Goal: Information Seeking & Learning: Learn about a topic

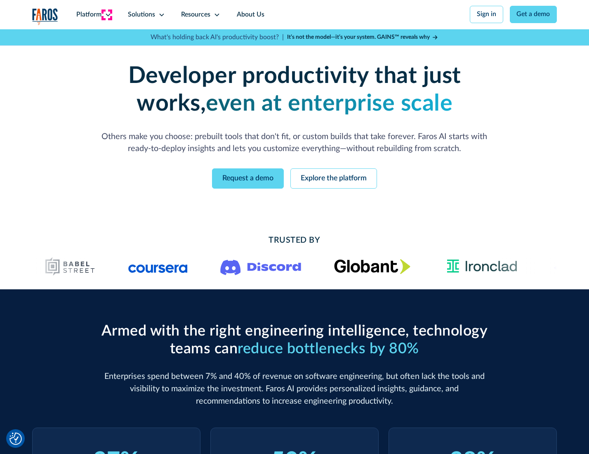
click at [107, 14] on icon at bounding box center [108, 15] width 7 height 7
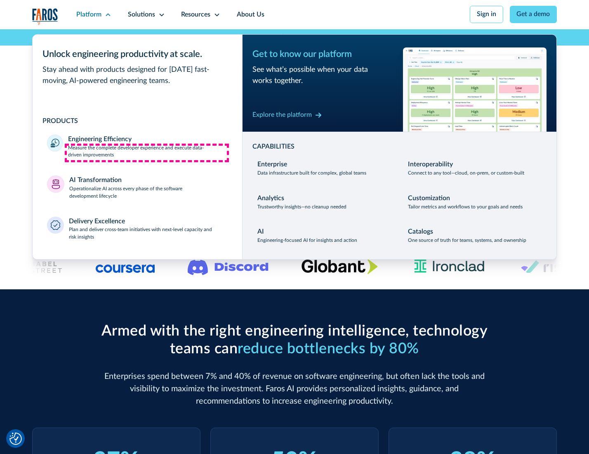
click at [147, 153] on p "Measure the complete developer experience and execute data-driven improvements" at bounding box center [147, 151] width 159 height 15
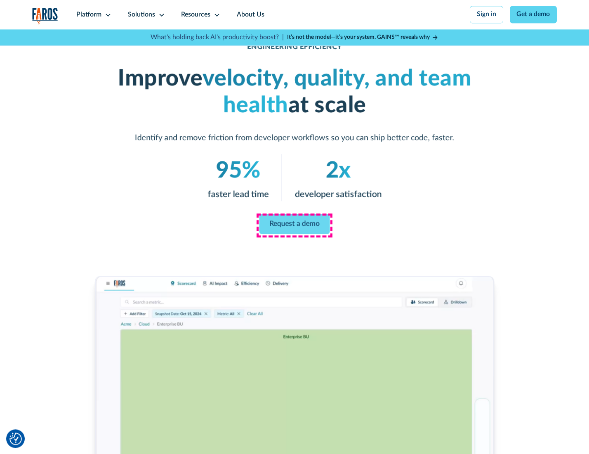
click at [294, 225] on link "Request a demo" at bounding box center [294, 224] width 71 height 20
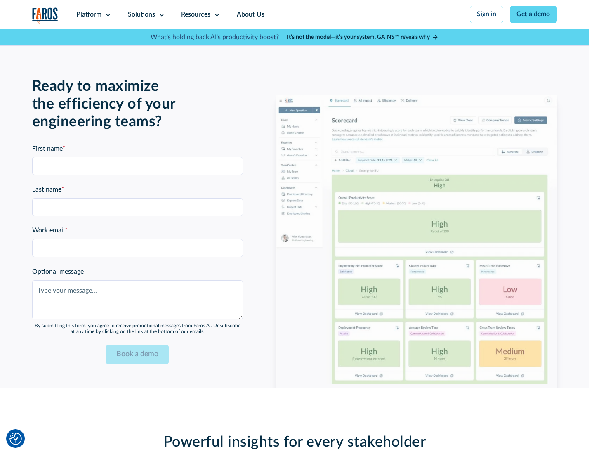
scroll to position [1796, 0]
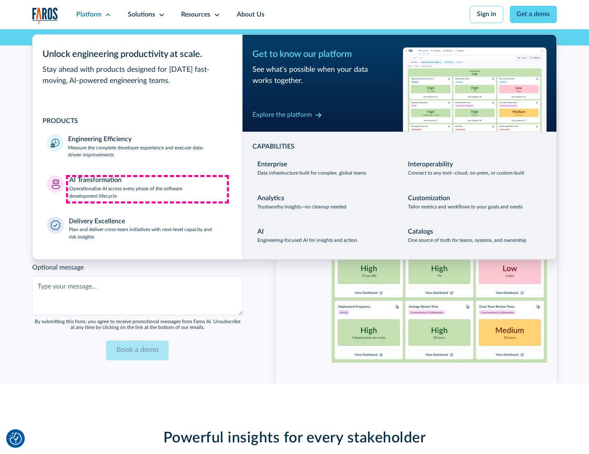
click at [147, 189] on p "Operationalize AI across every phase of the software development lifecycle" at bounding box center [148, 192] width 158 height 15
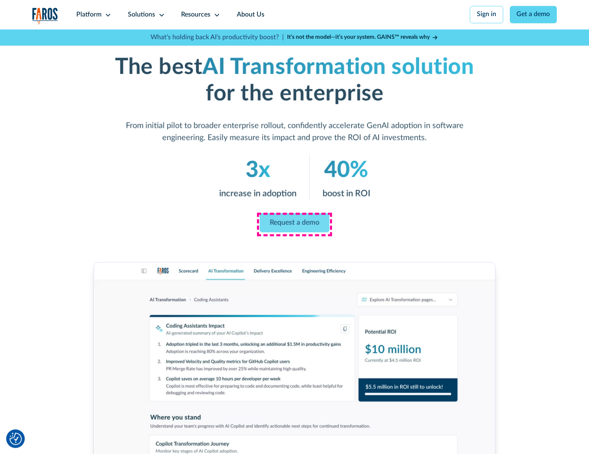
click at [294, 224] on link "Request a demo" at bounding box center [295, 222] width 70 height 19
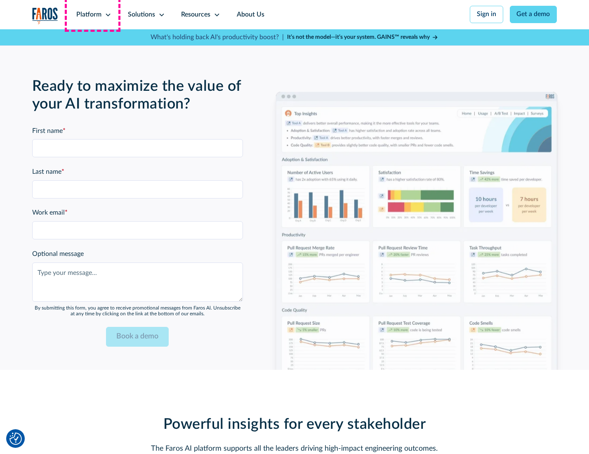
scroll to position [1995, 0]
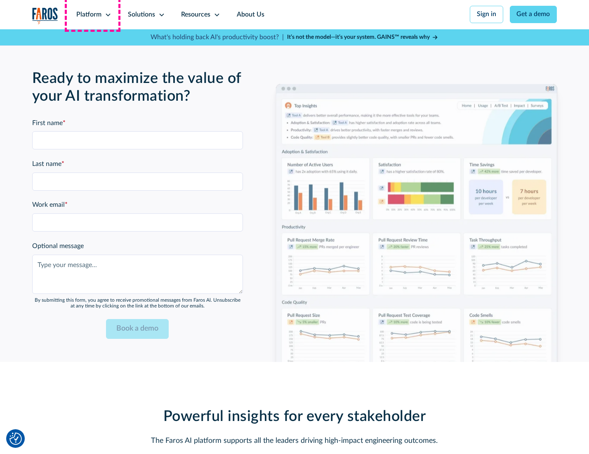
click at [92, 14] on div "Platform" at bounding box center [88, 15] width 25 height 10
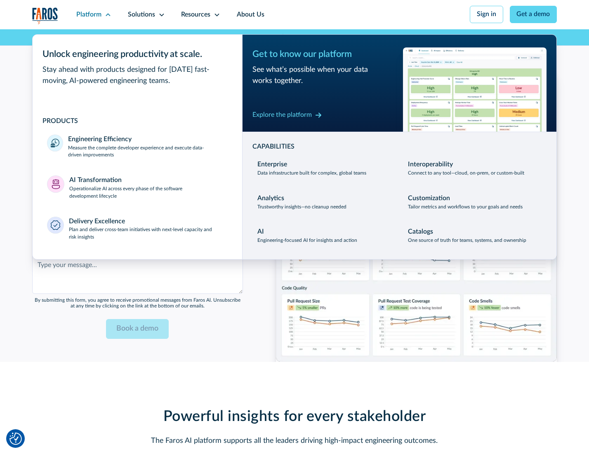
click at [282, 116] on div "Explore the platform" at bounding box center [281, 115] width 59 height 10
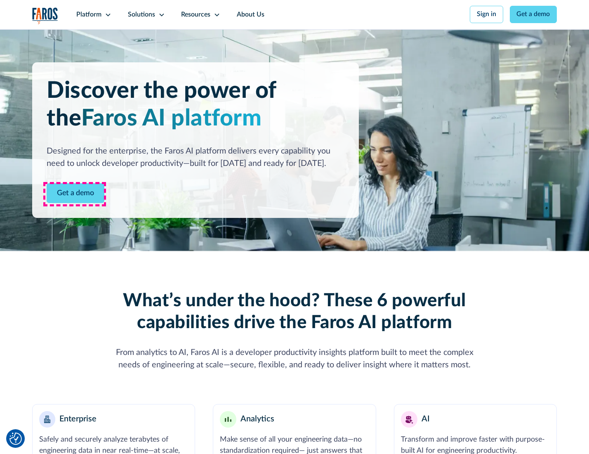
click at [75, 194] on link "Get a demo" at bounding box center [76, 193] width 58 height 20
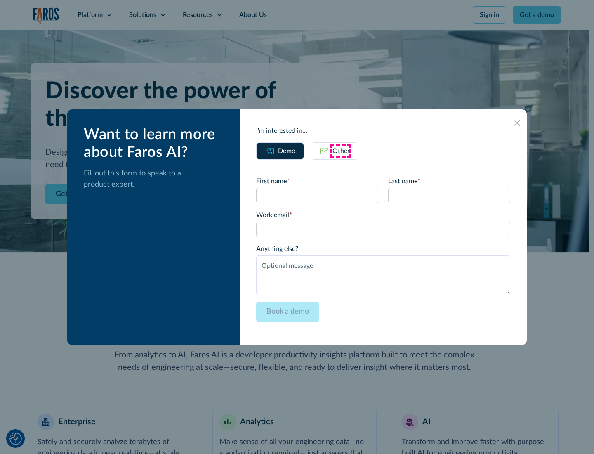
click at [341, 151] on div "Other" at bounding box center [341, 151] width 17 height 10
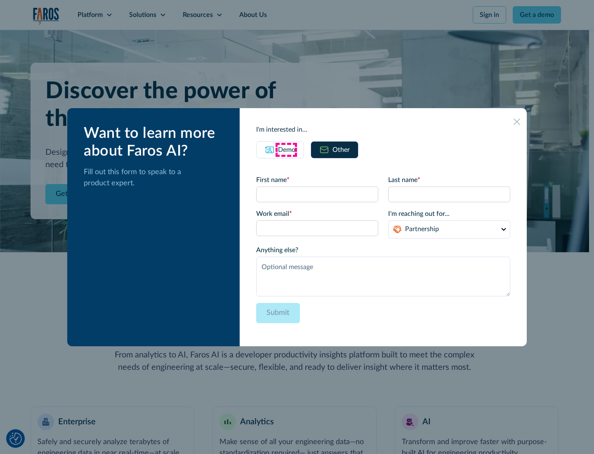
click at [286, 149] on div "Demo" at bounding box center [286, 150] width 17 height 10
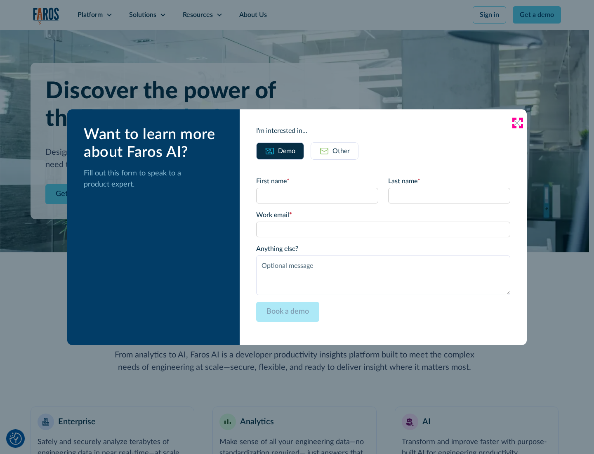
click at [517, 123] on icon at bounding box center [517, 123] width 7 height 7
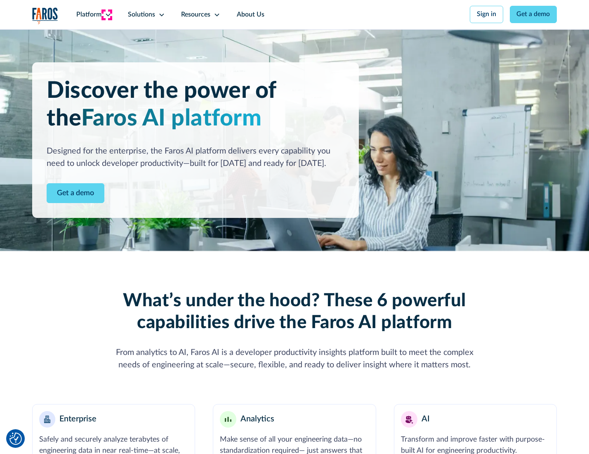
click at [107, 14] on icon at bounding box center [108, 15] width 7 height 7
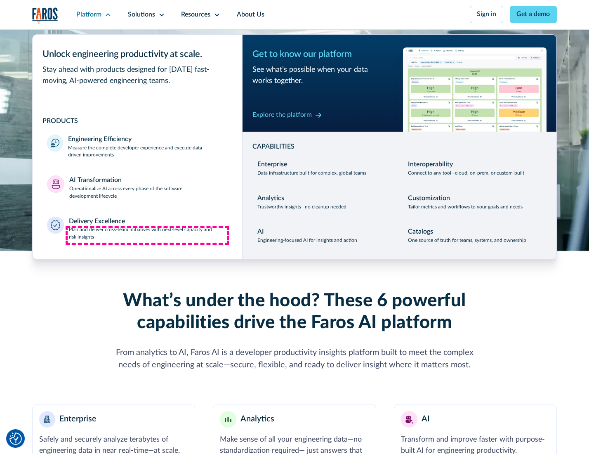
click at [147, 235] on p "Plan and deliver cross-team initiatives with next-level capacity and risk insig…" at bounding box center [148, 233] width 159 height 15
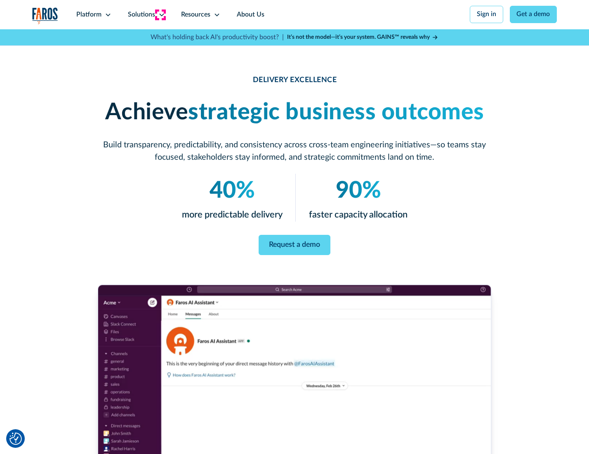
click at [160, 14] on icon at bounding box center [161, 15] width 7 height 7
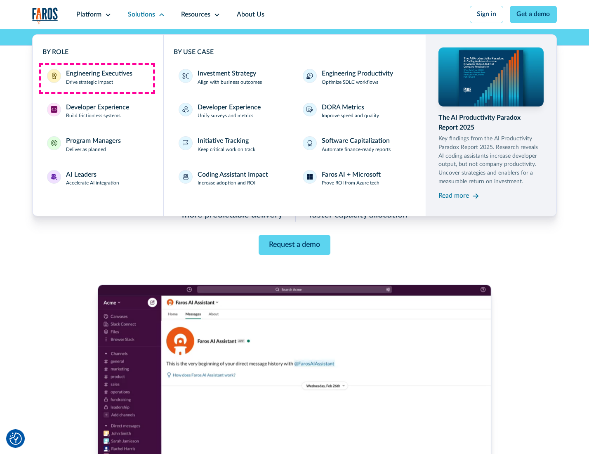
click at [97, 78] on div "Engineering Executives" at bounding box center [99, 74] width 66 height 10
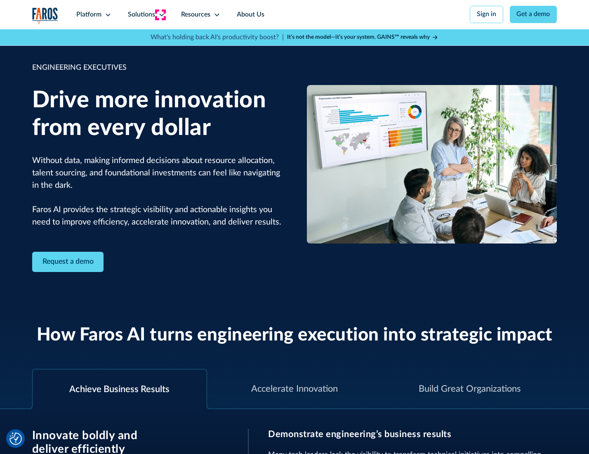
click at [160, 14] on icon at bounding box center [161, 15] width 7 height 7
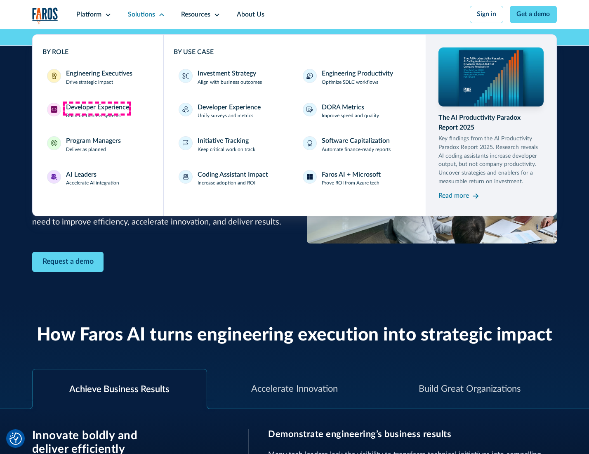
click at [97, 108] on div "Developer Experience" at bounding box center [97, 108] width 63 height 10
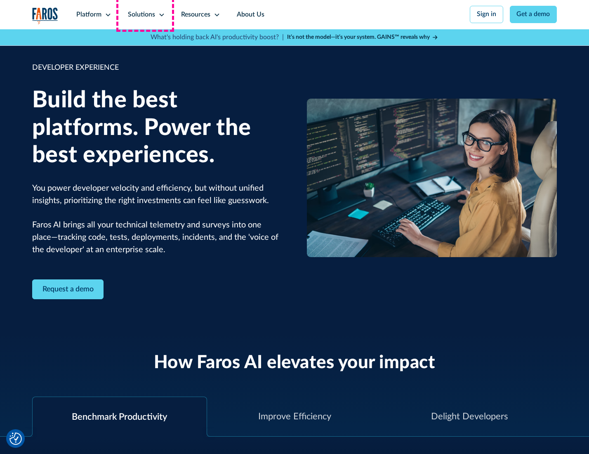
click at [145, 14] on div "Solutions" at bounding box center [141, 15] width 27 height 10
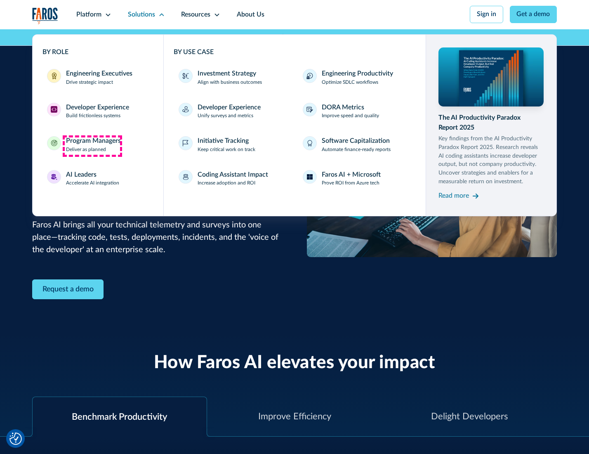
click at [92, 146] on div "Program Managers" at bounding box center [93, 141] width 55 height 10
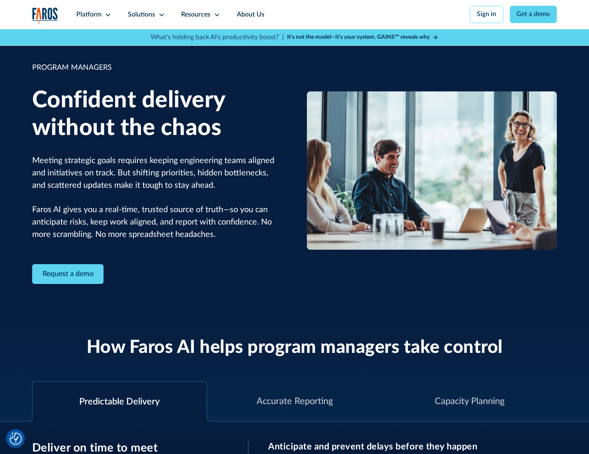
click at [160, 15] on icon at bounding box center [161, 15] width 7 height 7
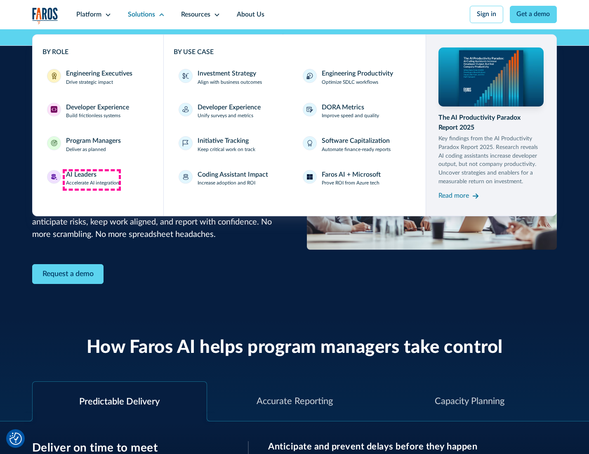
click at [92, 179] on div "AI Leaders" at bounding box center [81, 175] width 31 height 10
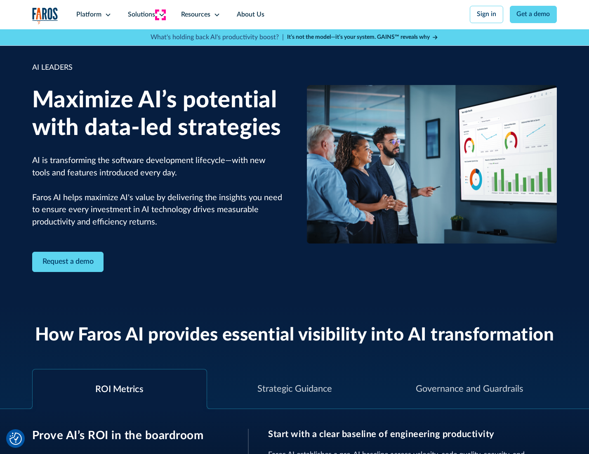
click at [160, 14] on icon at bounding box center [161, 15] width 7 height 7
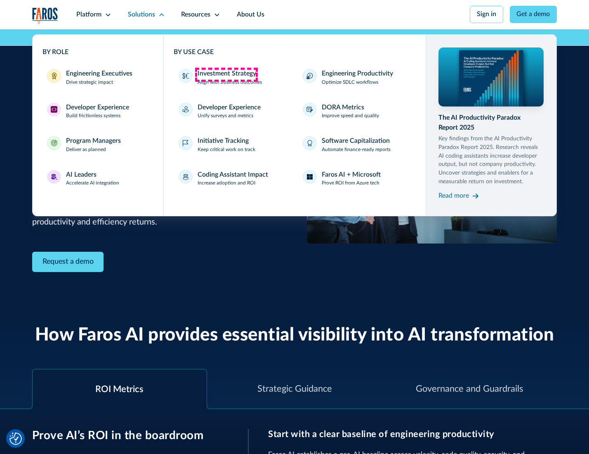
click at [226, 74] on div "Investment Strategy" at bounding box center [227, 74] width 59 height 10
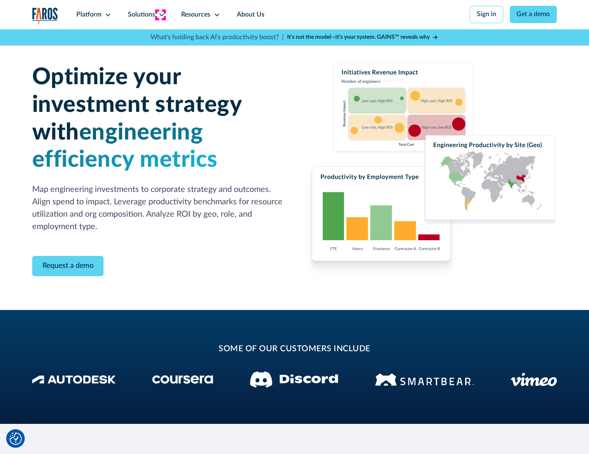
click at [160, 14] on icon at bounding box center [161, 15] width 7 height 7
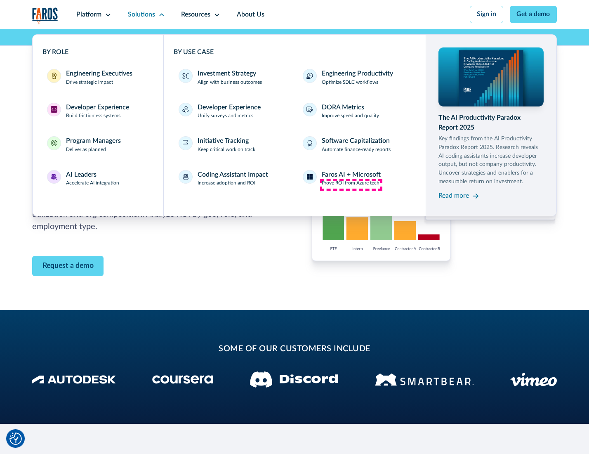
click at [351, 184] on p "Prove ROI from Azure tech" at bounding box center [351, 182] width 58 height 7
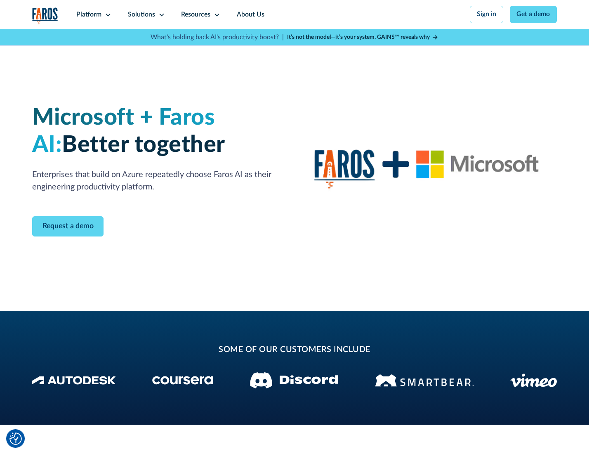
click at [160, 14] on icon at bounding box center [161, 15] width 7 height 7
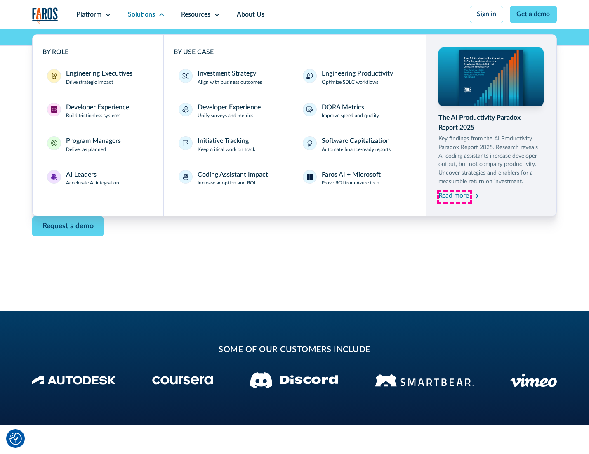
click at [455, 197] on div "Read more" at bounding box center [454, 196] width 31 height 10
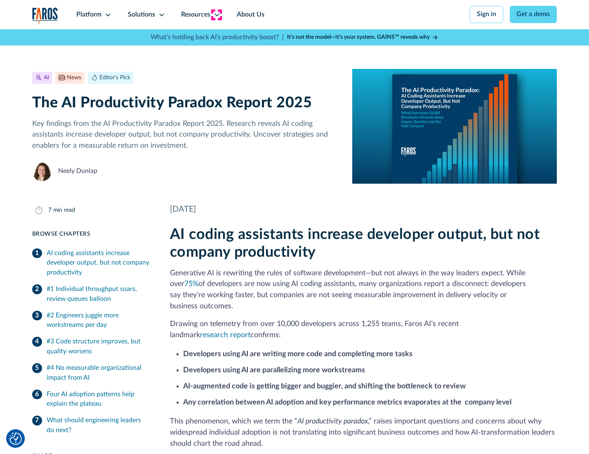
click at [216, 14] on icon at bounding box center [217, 15] width 7 height 7
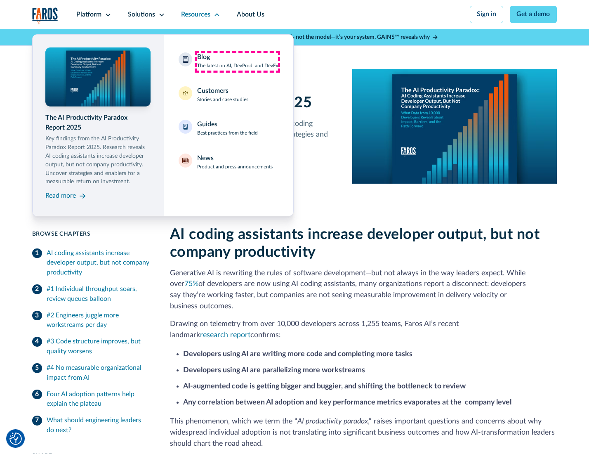
click at [237, 61] on div "Blog The latest on AI, DevProd, and DevEx" at bounding box center [237, 60] width 81 height 17
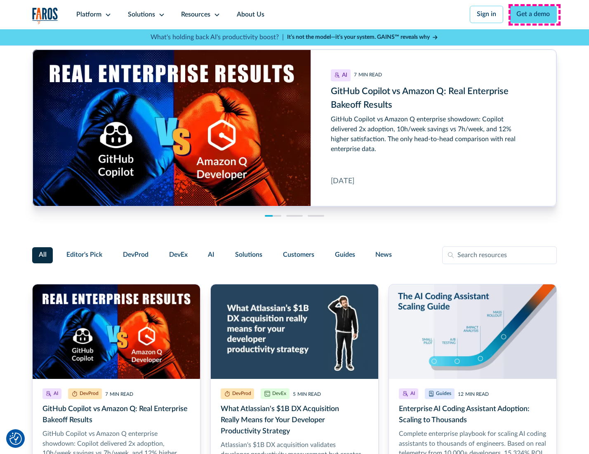
click at [534, 14] on link "Get a demo" at bounding box center [533, 14] width 47 height 17
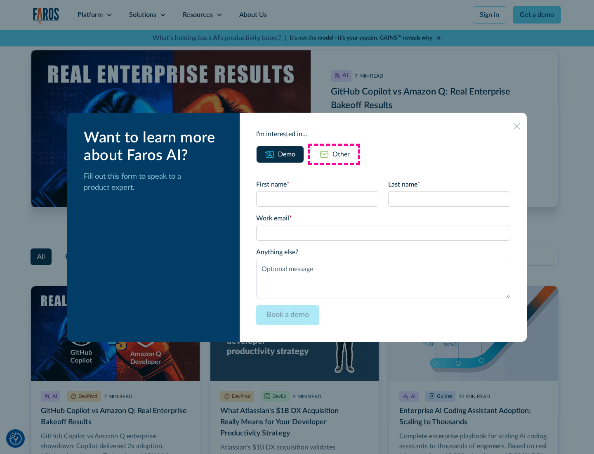
click at [334, 154] on div "Other" at bounding box center [341, 154] width 17 height 10
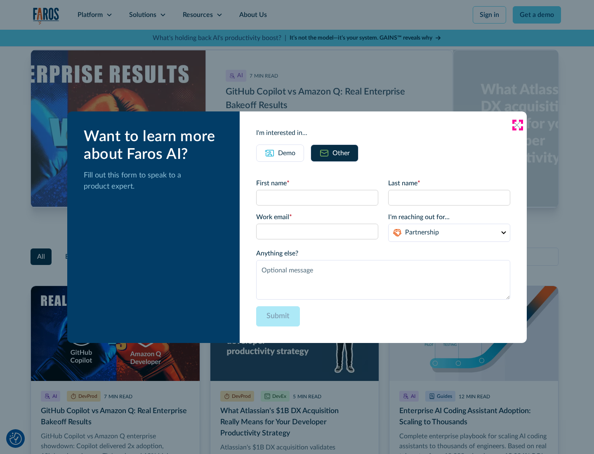
click at [517, 125] on icon at bounding box center [517, 125] width 7 height 7
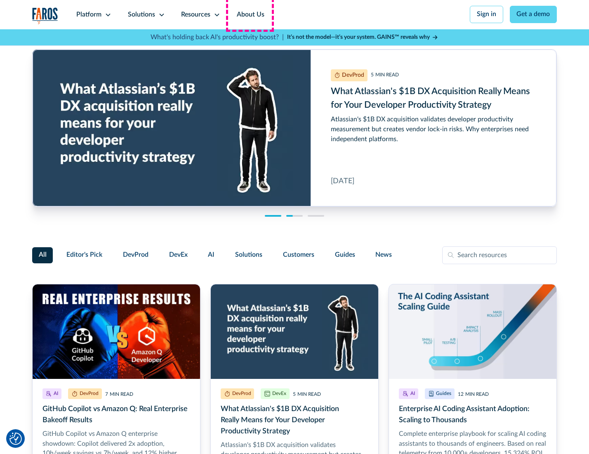
click at [250, 14] on link "About Us" at bounding box center [251, 14] width 44 height 29
